Goal: Task Accomplishment & Management: Manage account settings

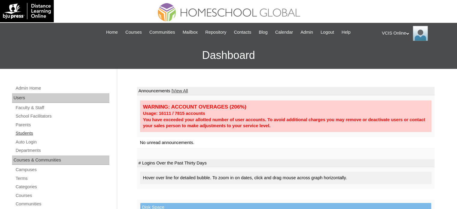
click at [23, 132] on link "Students" at bounding box center [62, 133] width 94 height 8
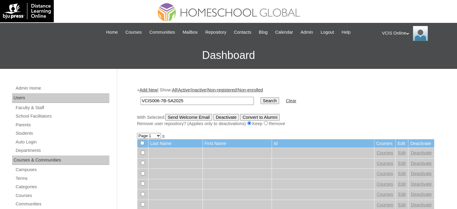
type input "VCIS006-7B-SA2025"
click at [260, 100] on input "Search" at bounding box center [269, 100] width 19 height 7
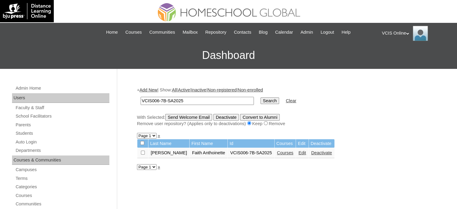
click at [298, 152] on link "Edit" at bounding box center [302, 152] width 8 height 5
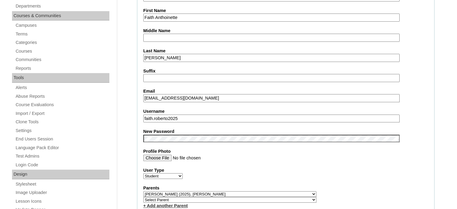
scroll to position [150, 0]
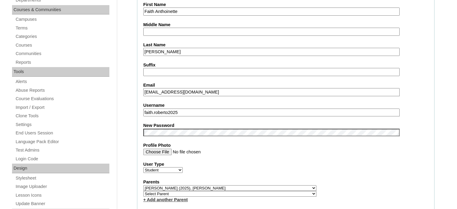
drag, startPoint x: 208, startPoint y: 90, endPoint x: 117, endPoint y: 89, distance: 91.3
paste input "faroberto.student@vcis.edu.ph"
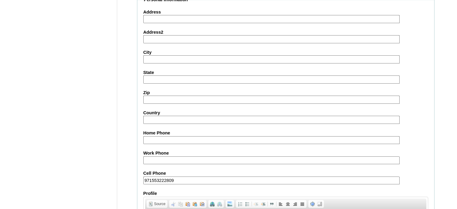
scroll to position [705, 0]
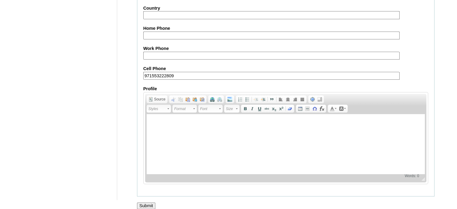
type input "faroberto.student@vcis.edu.ph"
click at [149, 202] on input "Submit" at bounding box center [146, 205] width 19 height 7
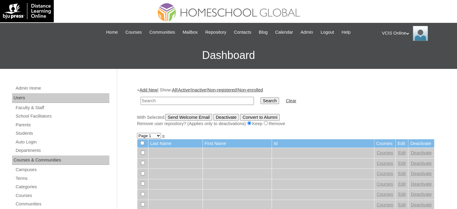
click at [398, 31] on div "VCIS Online My Profile My Settings Logout" at bounding box center [416, 33] width 69 height 15
click at [387, 56] on span "Logout" at bounding box center [393, 56] width 12 height 5
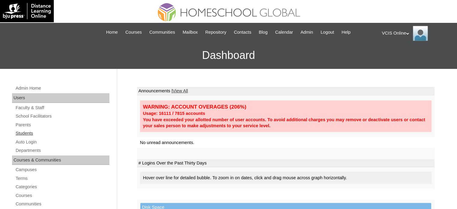
click at [26, 131] on link "Students" at bounding box center [62, 133] width 94 height 8
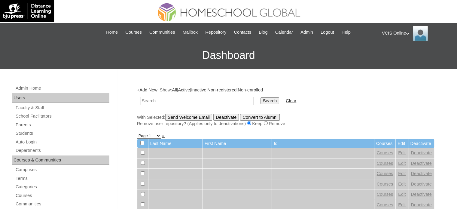
paste input "VCIS006-7B-SA2025"
type input "VCIS006-7B-SA2025"
click at [260, 100] on input "Search" at bounding box center [269, 100] width 19 height 7
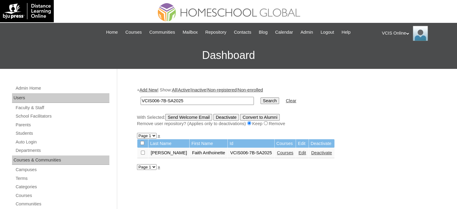
click at [296, 155] on td "Edit" at bounding box center [302, 153] width 12 height 10
click at [298, 152] on link "Edit" at bounding box center [302, 152] width 8 height 5
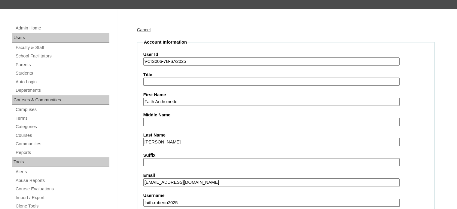
scroll to position [90, 0]
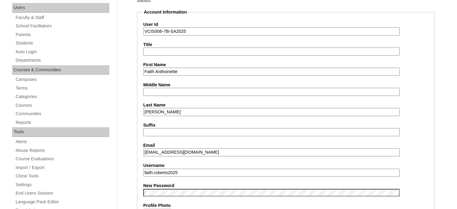
drag, startPoint x: 187, startPoint y: 172, endPoint x: 144, endPoint y: 171, distance: 43.3
click at [144, 171] on input "faith.roberto2025" at bounding box center [271, 173] width 256 height 8
paste input "text"
type input "faith.roberto2025"
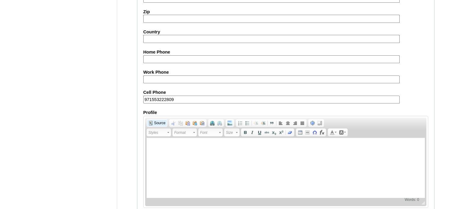
scroll to position [705, 0]
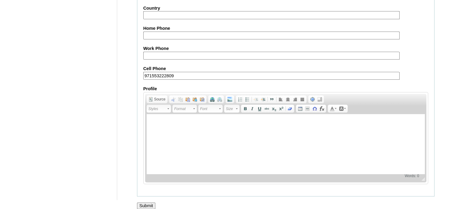
click at [148, 202] on input "Submit" at bounding box center [146, 205] width 19 height 7
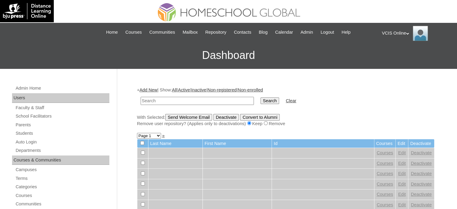
click at [402, 31] on div "VCIS Online My Profile My Settings Logout" at bounding box center [416, 33] width 69 height 15
click at [391, 57] on span "Logout" at bounding box center [393, 56] width 12 height 5
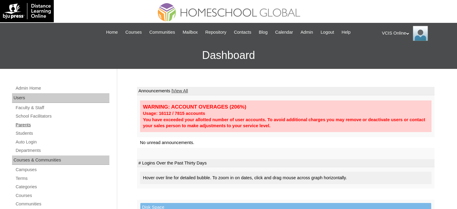
click at [29, 127] on link "Parents" at bounding box center [62, 125] width 94 height 8
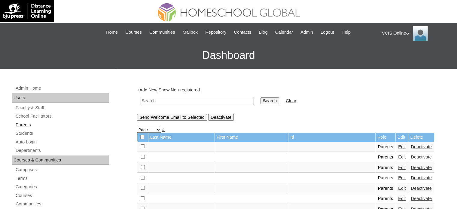
click at [16, 126] on link "Parents" at bounding box center [62, 125] width 94 height 8
click at [183, 99] on input "text" at bounding box center [197, 101] width 113 height 8
paste input "VCIS013-7B-PA2025"
type input "VCIS013-7B-PA2025"
click at [260, 101] on input "Search" at bounding box center [269, 100] width 19 height 7
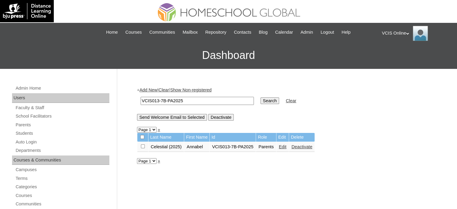
click at [286, 146] on link "Edit" at bounding box center [283, 146] width 8 height 5
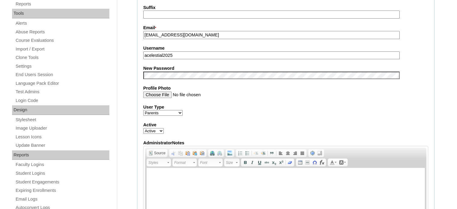
scroll to position [150, 0]
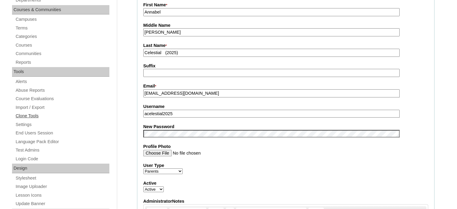
paste input "text"
type input "acelestial2025"
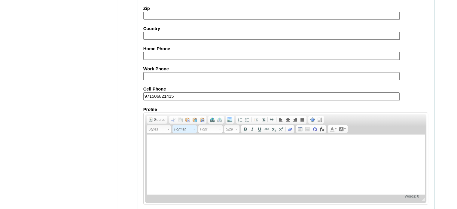
scroll to position [575, 0]
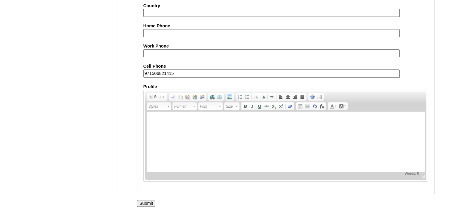
click at [147, 200] on input "Submit" at bounding box center [146, 203] width 19 height 7
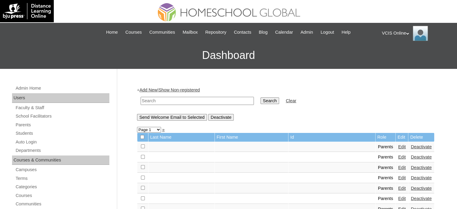
click at [399, 31] on div "VCIS Online My Profile My Settings Logout" at bounding box center [416, 33] width 69 height 15
click at [396, 55] on span "Logout" at bounding box center [393, 56] width 12 height 5
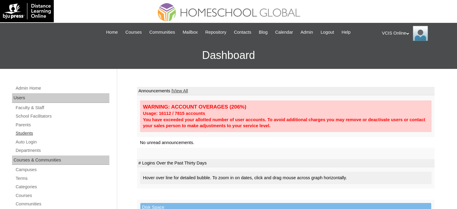
click at [28, 129] on link "Students" at bounding box center [62, 133] width 94 height 8
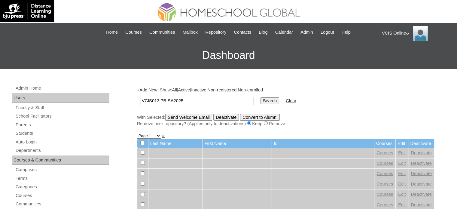
type input "VCIS013-7B-SA2025"
click at [260, 98] on input "Search" at bounding box center [269, 100] width 19 height 7
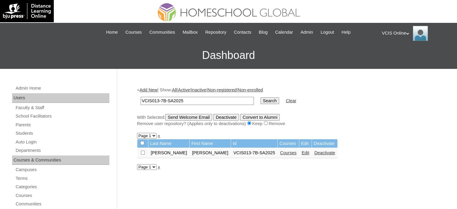
click at [280, 153] on link "Courses" at bounding box center [288, 152] width 17 height 5
click at [302, 150] on link "Edit" at bounding box center [306, 152] width 8 height 5
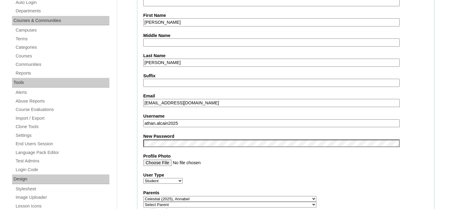
scroll to position [150, 0]
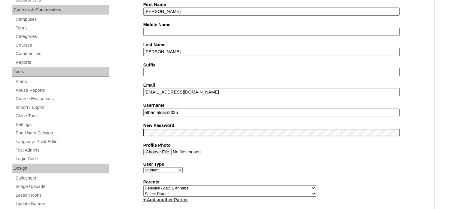
drag, startPoint x: 171, startPoint y: 110, endPoint x: 134, endPoint y: 110, distance: 37.2
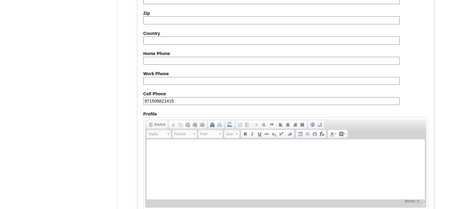
scroll to position [705, 0]
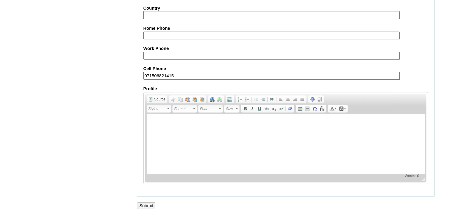
click at [152, 202] on input "Submit" at bounding box center [146, 205] width 19 height 7
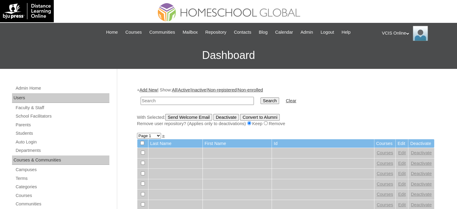
click at [405, 34] on div "VCIS Online My Profile My Settings Logout" at bounding box center [416, 33] width 69 height 15
click at [395, 54] on span "Logout" at bounding box center [393, 56] width 12 height 5
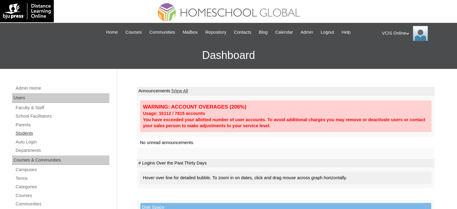
click at [30, 135] on link "Students" at bounding box center [62, 133] width 94 height 8
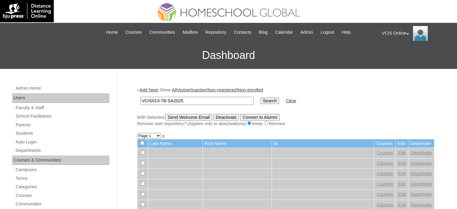
type input "VCIS013-7B-SA2025"
click at [260, 101] on input "Search" at bounding box center [269, 100] width 19 height 7
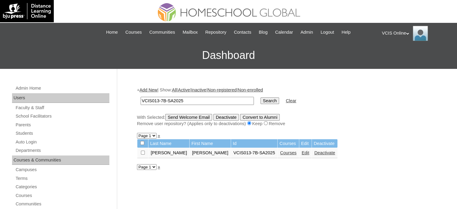
click at [302, 152] on link "Edit" at bounding box center [306, 152] width 8 height 5
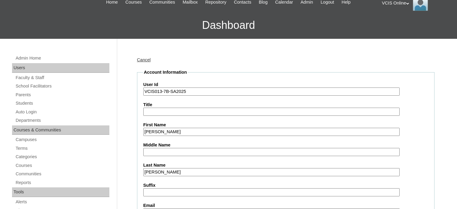
scroll to position [90, 0]
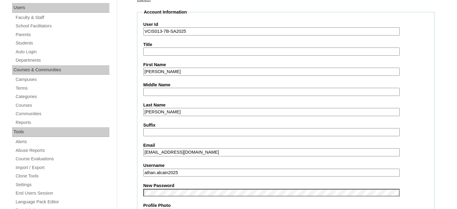
drag, startPoint x: 168, startPoint y: 109, endPoint x: 138, endPoint y: 108, distance: 30.4
paste input "Celestial"
click at [259, 111] on input "Celestial" at bounding box center [271, 112] width 256 height 8
type input "Celestial"
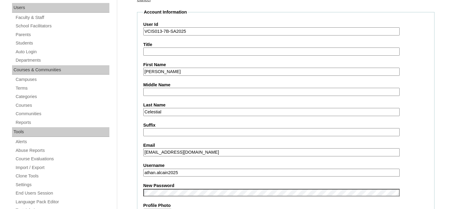
drag, startPoint x: 172, startPoint y: 171, endPoint x: 181, endPoint y: 166, distance: 10.5
click at [172, 170] on input "athan.alcain2025" at bounding box center [271, 173] width 256 height 8
paste input "Celestial"
click at [159, 172] on input "athan.Celestial2025" at bounding box center [271, 173] width 256 height 8
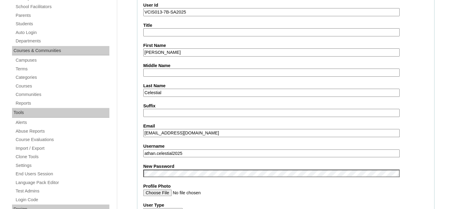
scroll to position [120, 0]
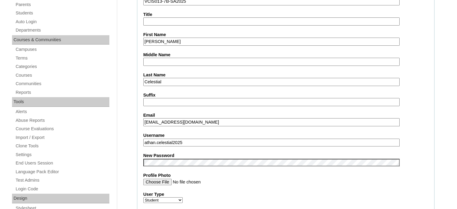
type input "athan.celestial2025"
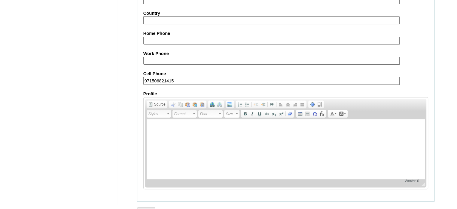
scroll to position [705, 0]
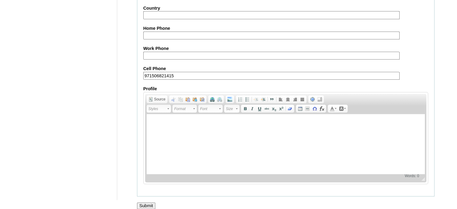
click at [145, 202] on input "Submit" at bounding box center [146, 205] width 19 height 7
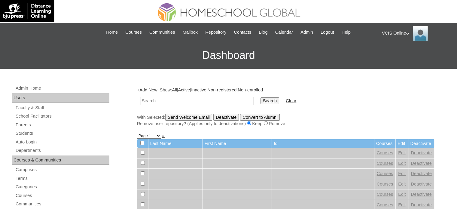
click at [402, 37] on div "VCIS Online My Profile My Settings Logout" at bounding box center [416, 33] width 69 height 15
click at [401, 33] on div "VCIS Online My Profile My Settings Logout" at bounding box center [416, 33] width 69 height 15
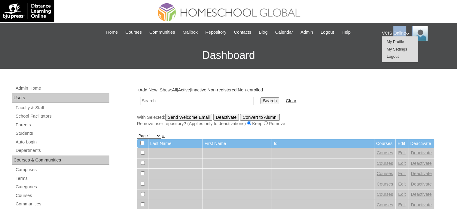
click at [398, 56] on span "Logout" at bounding box center [393, 56] width 12 height 5
